Goal: Register for event/course

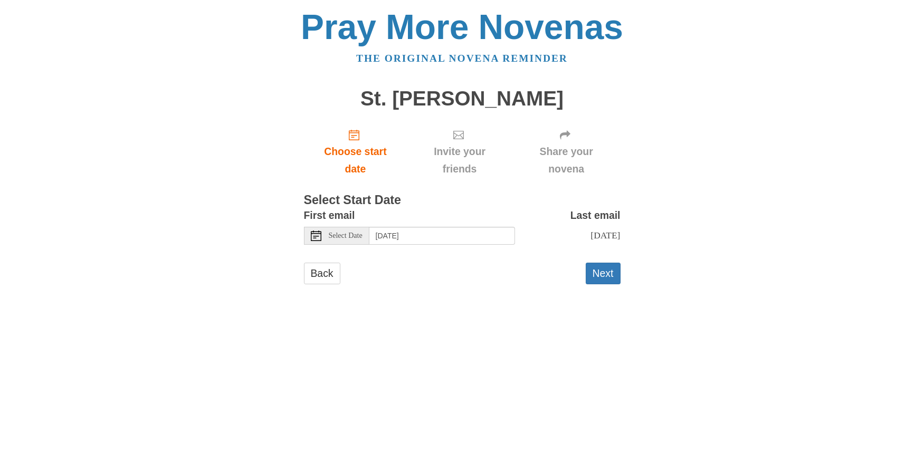
click at [364, 245] on div "First email Select Date Wednesday, October 8th Last email Friday, October 17th …" at bounding box center [462, 230] width 317 height 46
click at [349, 240] on div "Select Date" at bounding box center [336, 236] width 65 height 18
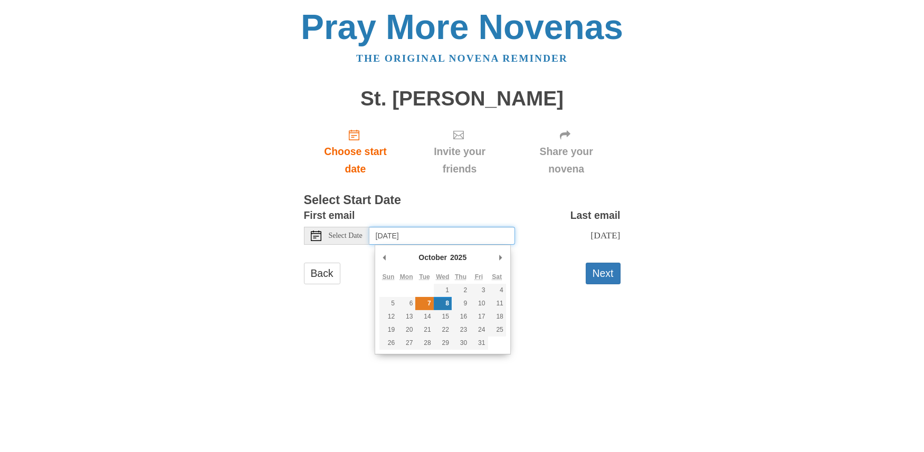
type input "Tuesday, October 7th"
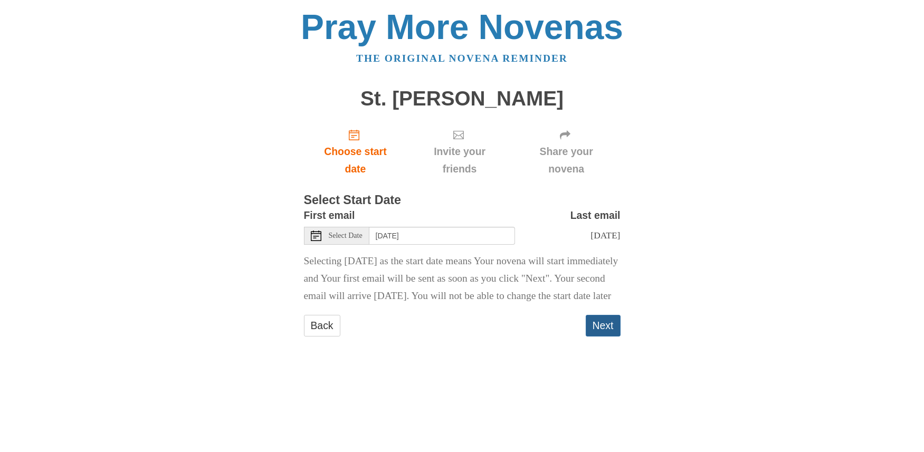
click at [608, 337] on button "Next" at bounding box center [603, 326] width 35 height 22
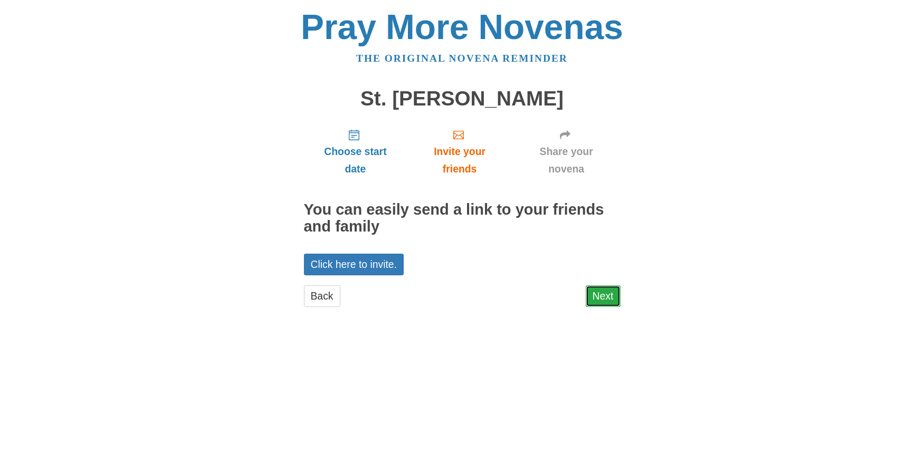
click at [608, 294] on link "Next" at bounding box center [603, 296] width 35 height 22
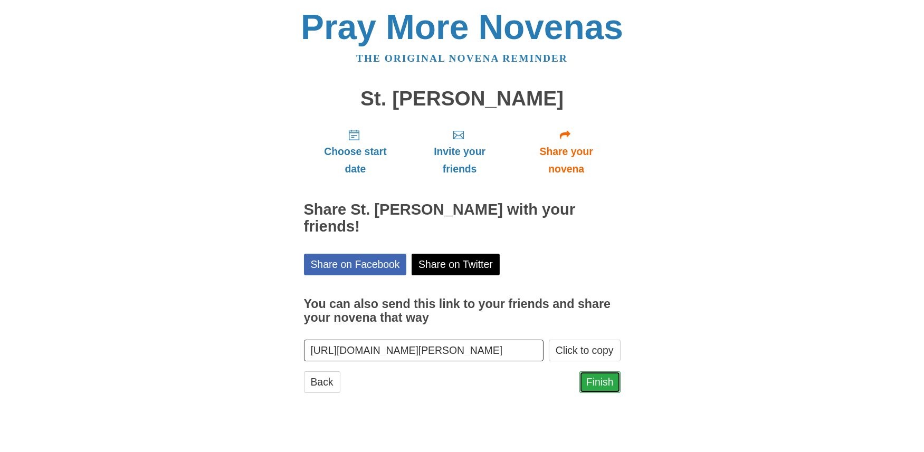
click at [599, 371] on link "Finish" at bounding box center [599, 382] width 41 height 22
